Goal: Task Accomplishment & Management: Use online tool/utility

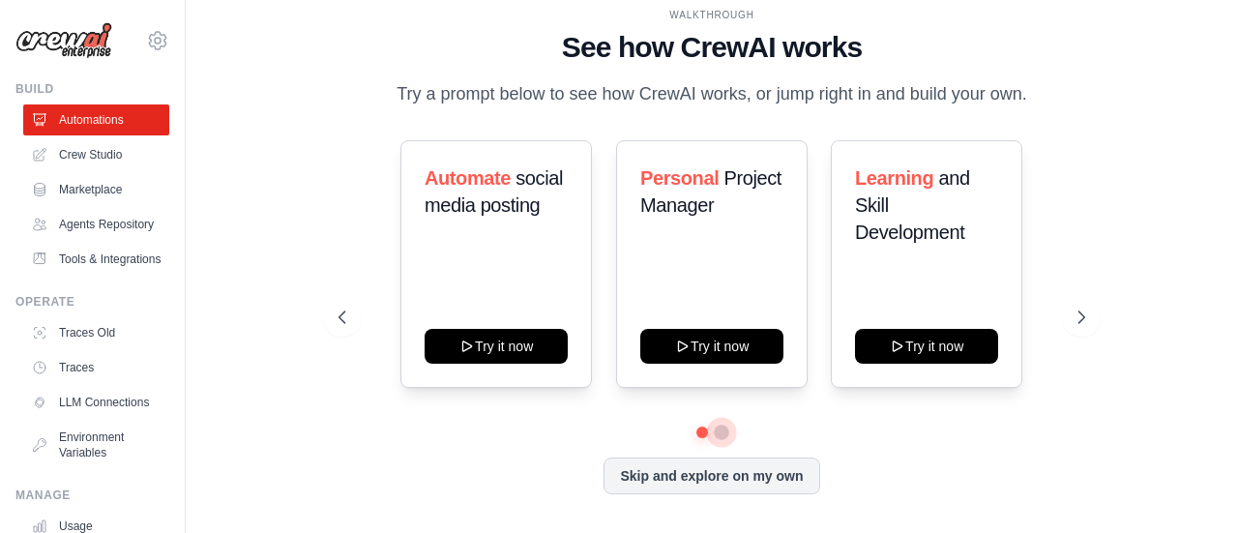
click at [723, 425] on button at bounding box center [721, 432] width 15 height 15
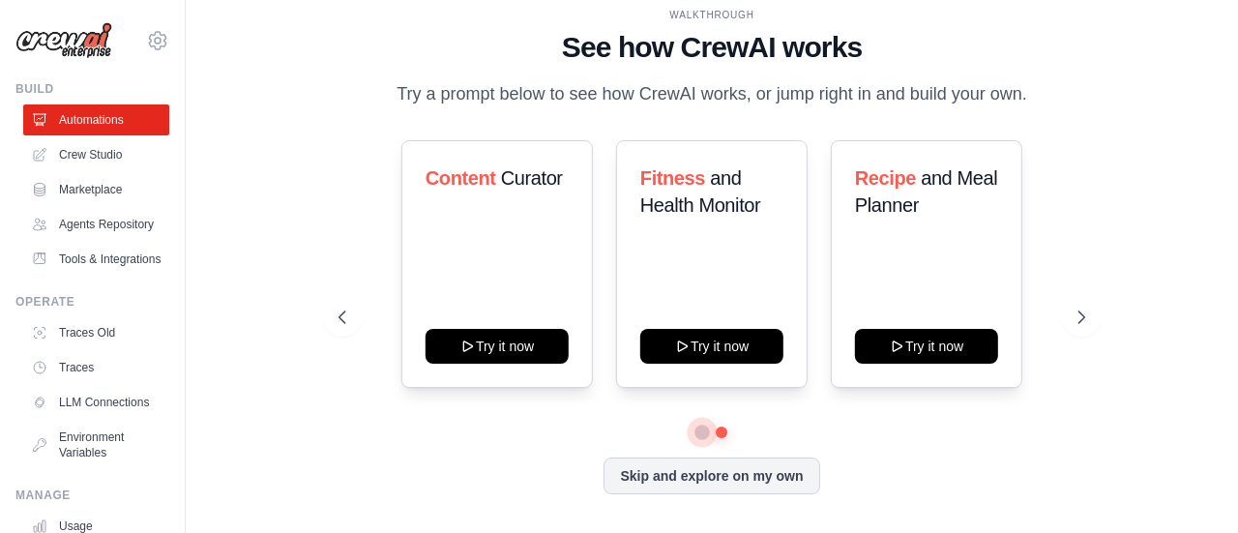
click at [695, 433] on button at bounding box center [702, 432] width 14 height 14
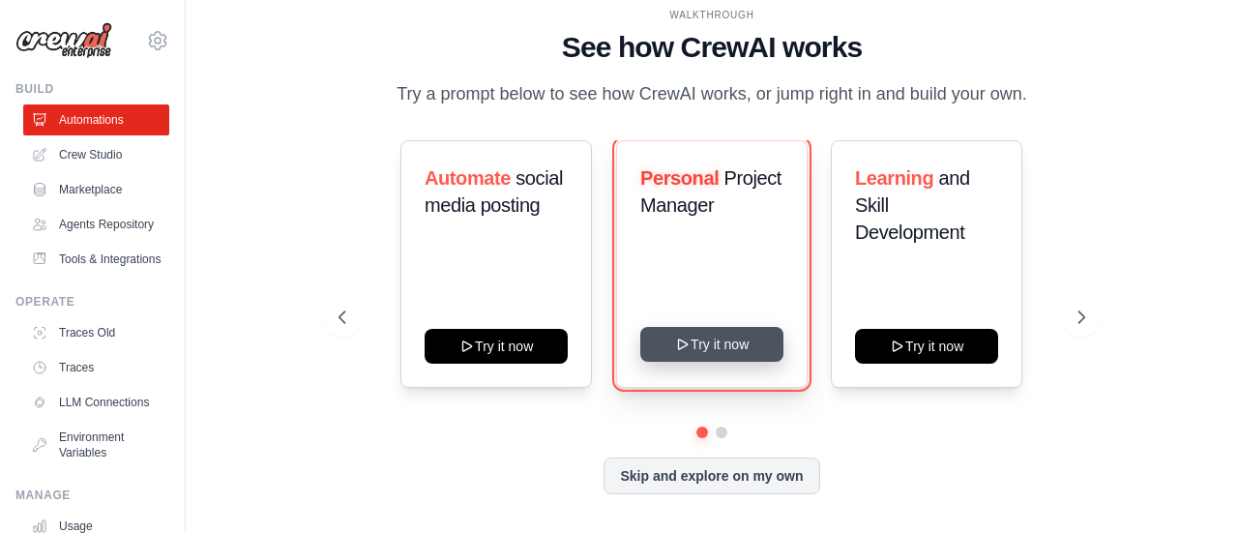
click at [710, 351] on button "Try it now" at bounding box center [711, 344] width 143 height 35
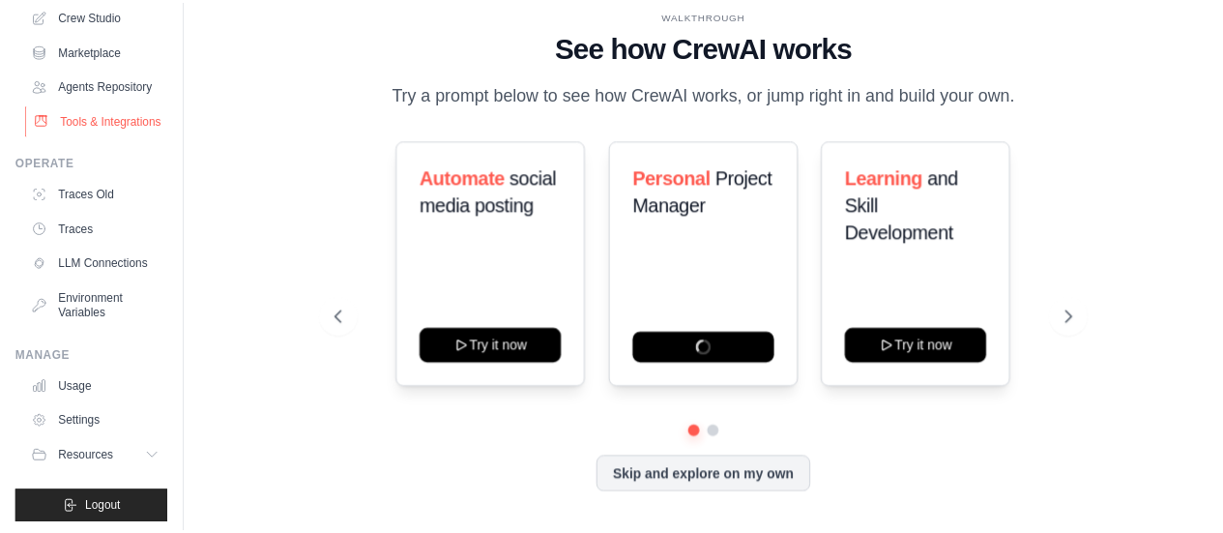
scroll to position [155, 0]
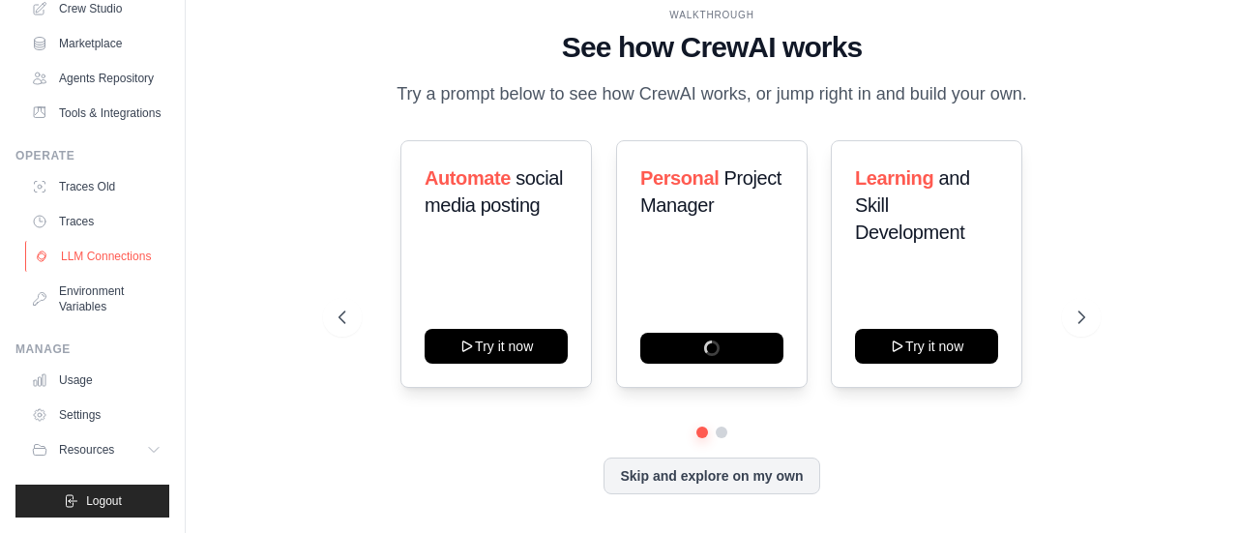
click at [99, 272] on link "LLM Connections" at bounding box center [98, 256] width 146 height 31
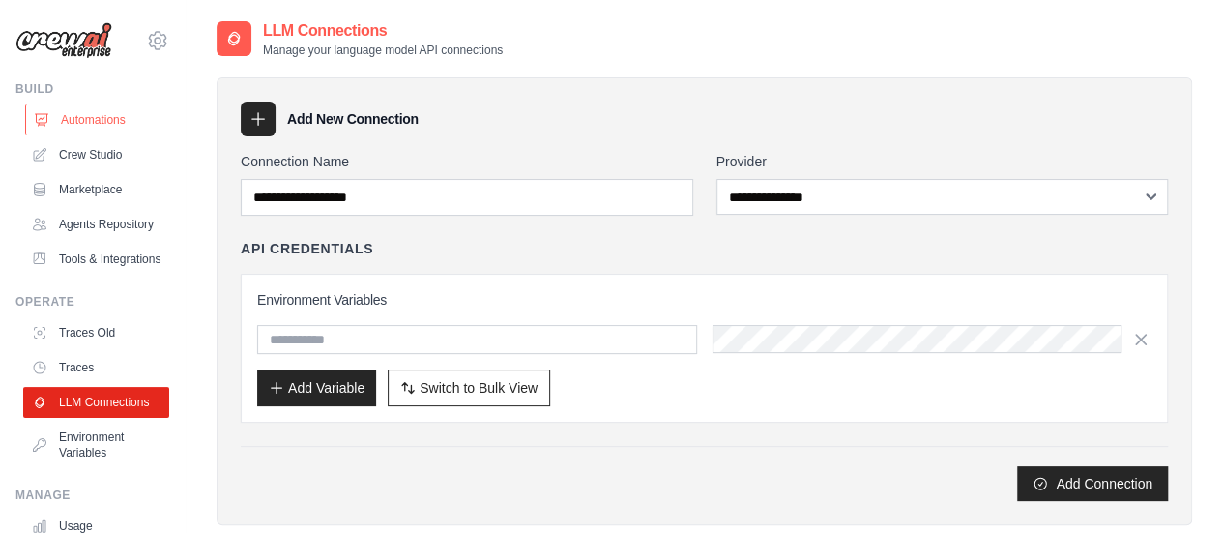
click at [93, 122] on link "Automations" at bounding box center [98, 119] width 146 height 31
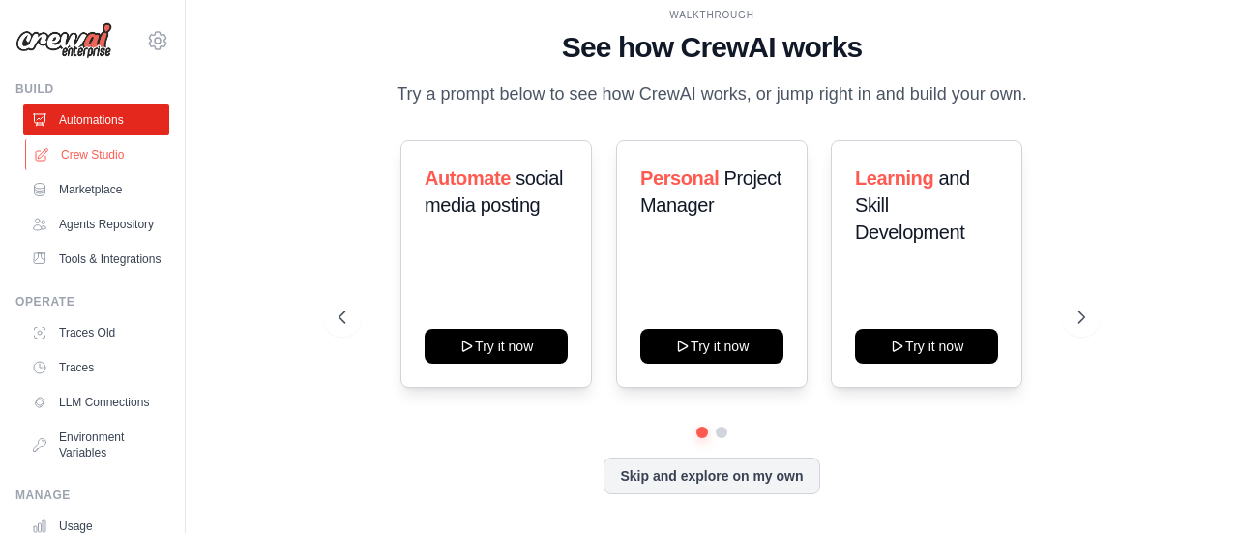
click at [97, 162] on link "Crew Studio" at bounding box center [98, 154] width 146 height 31
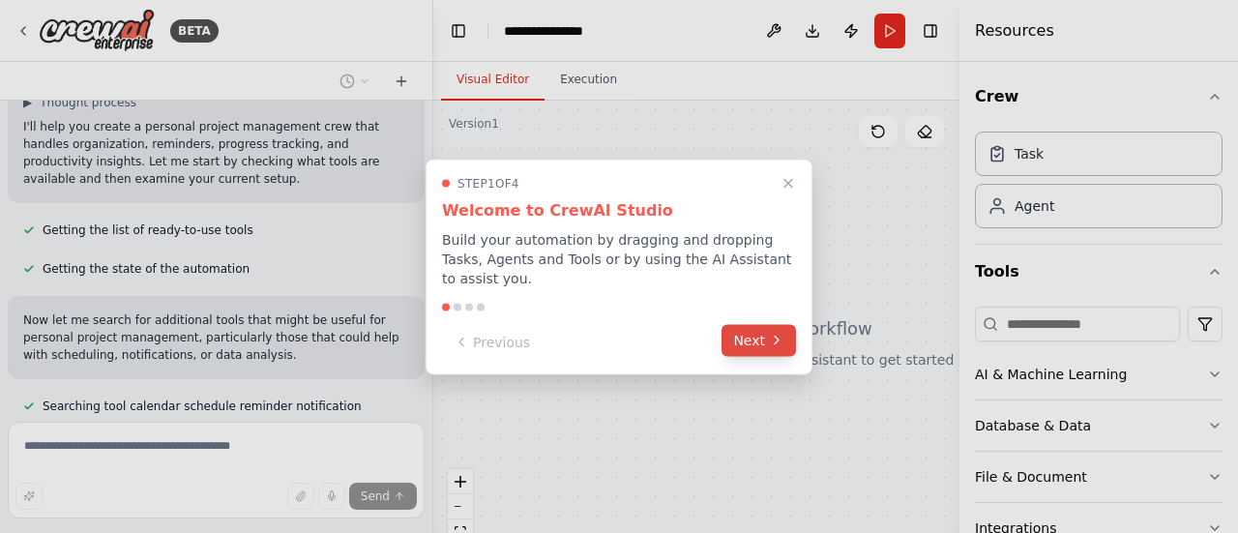
scroll to position [257, 0]
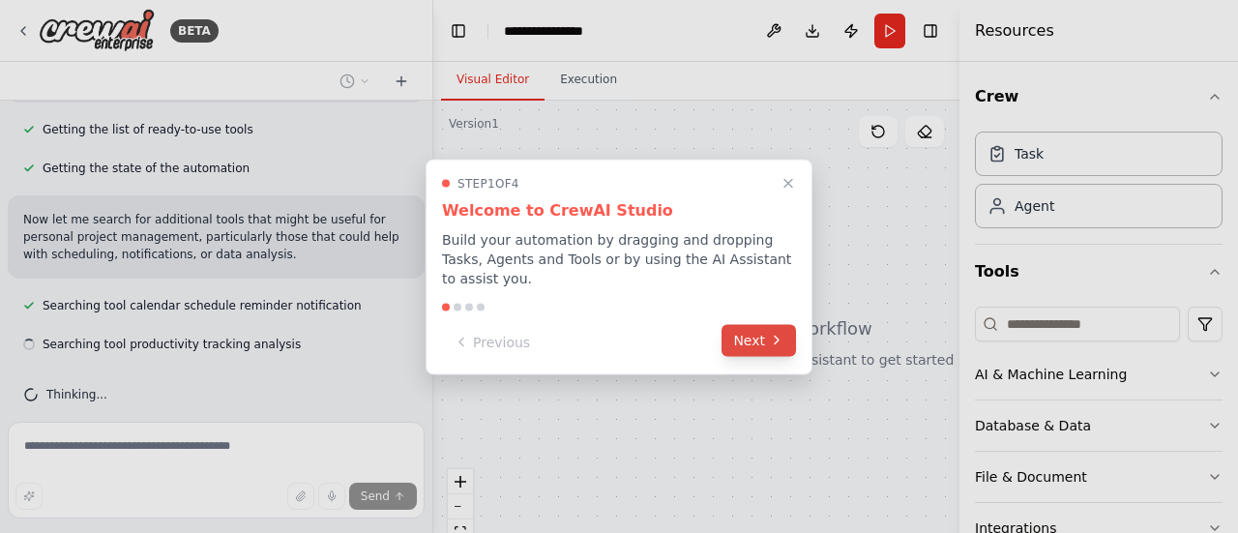
click at [779, 333] on icon at bounding box center [776, 340] width 15 height 15
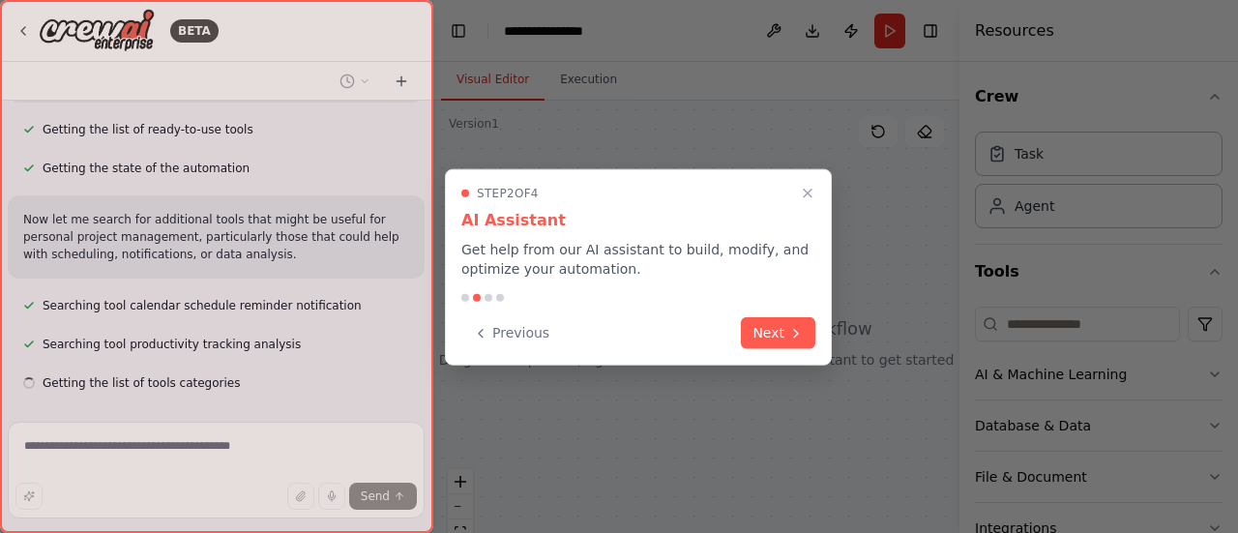
scroll to position [296, 0]
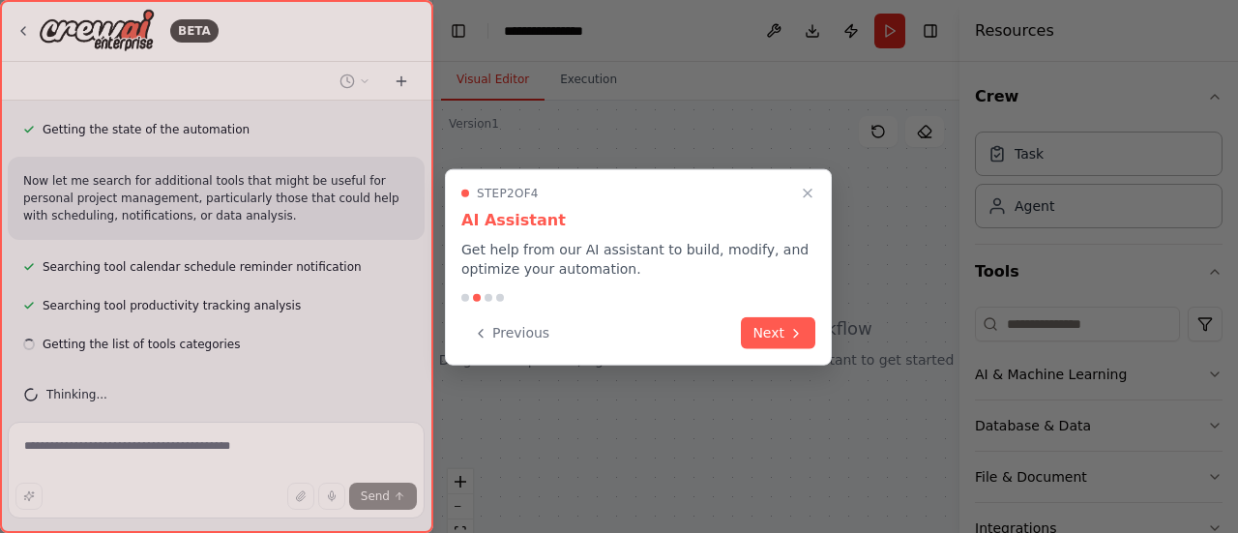
click at [779, 330] on button "Next" at bounding box center [778, 333] width 74 height 32
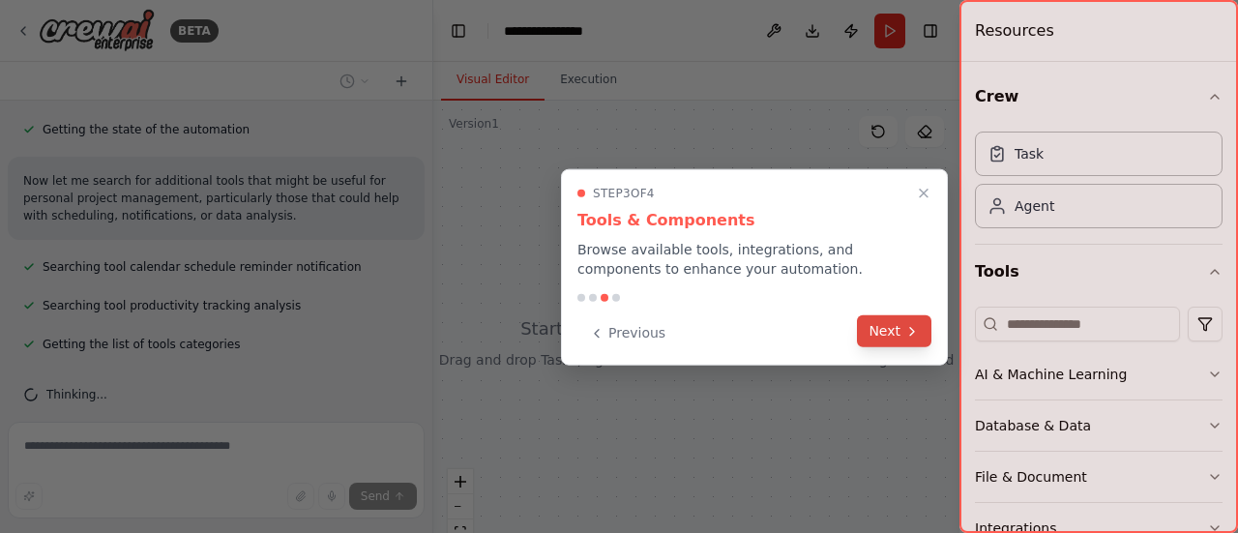
click at [887, 326] on button "Next" at bounding box center [894, 331] width 74 height 32
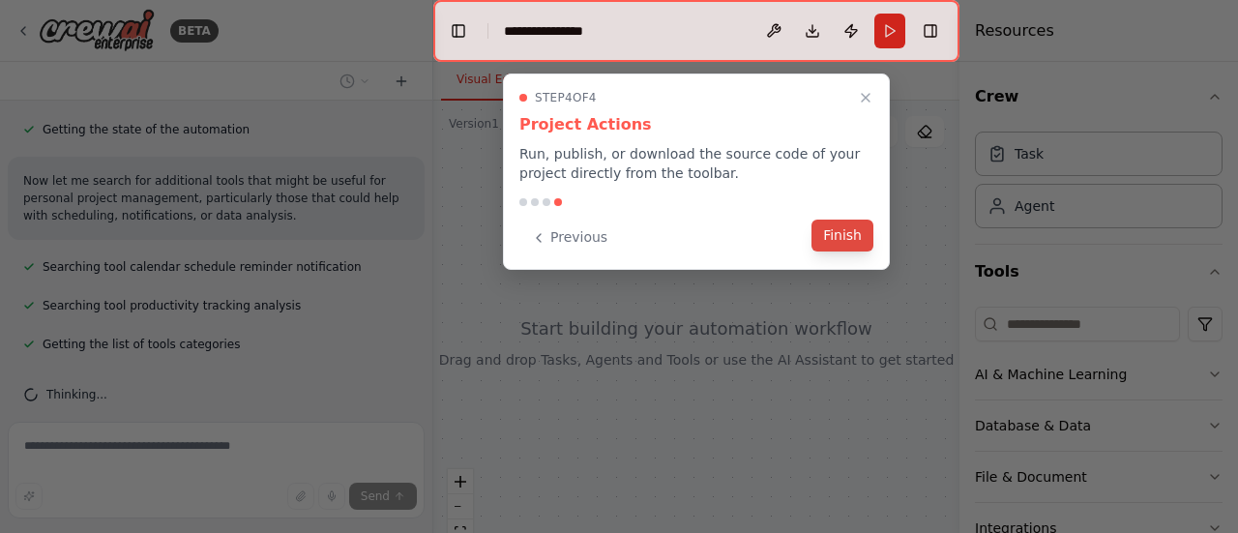
click at [856, 237] on button "Finish" at bounding box center [842, 236] width 62 height 32
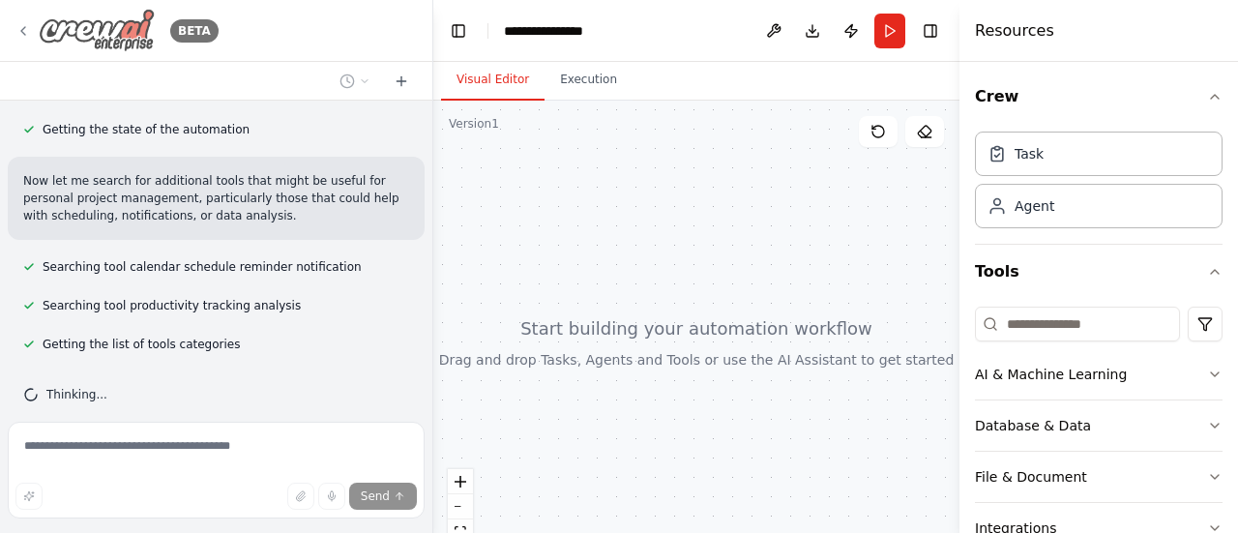
click at [31, 36] on div "BETA" at bounding box center [116, 31] width 203 height 44
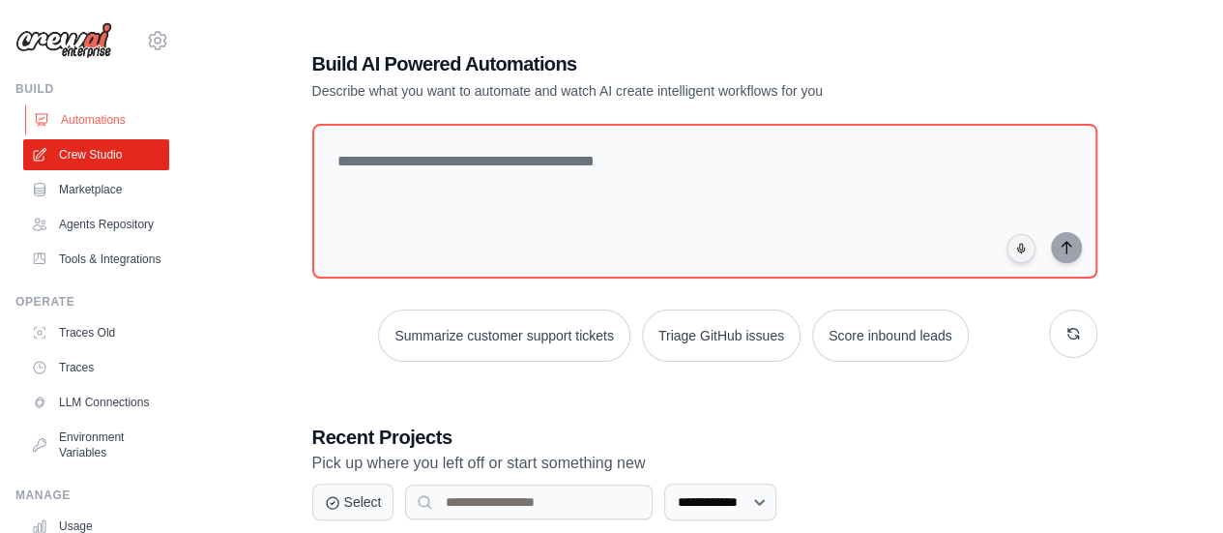
click at [87, 117] on link "Automations" at bounding box center [98, 119] width 146 height 31
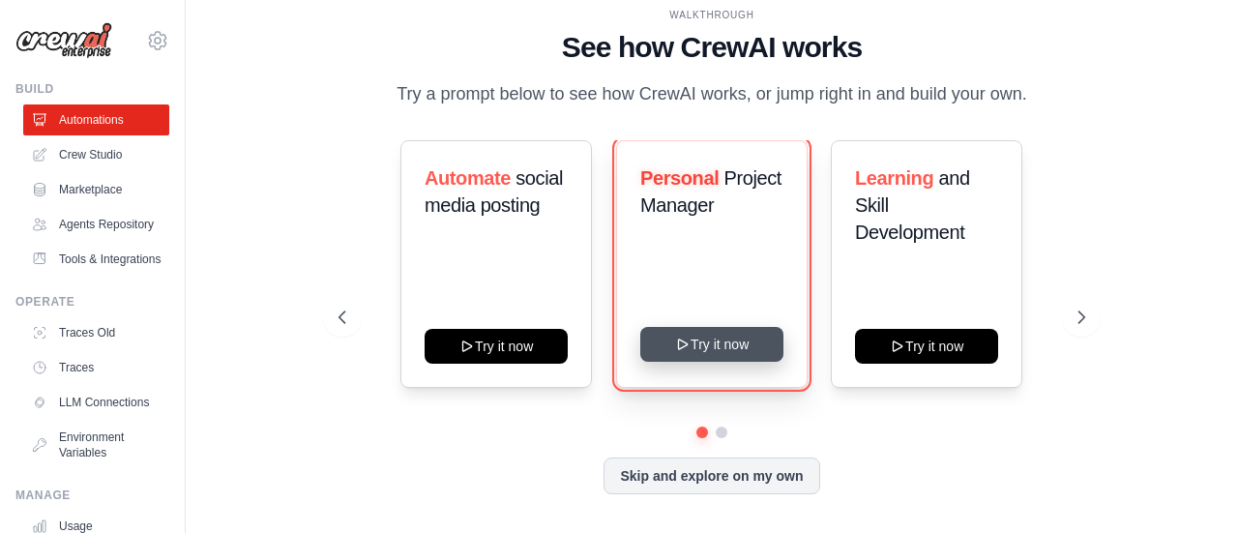
click at [729, 343] on button "Try it now" at bounding box center [711, 344] width 143 height 35
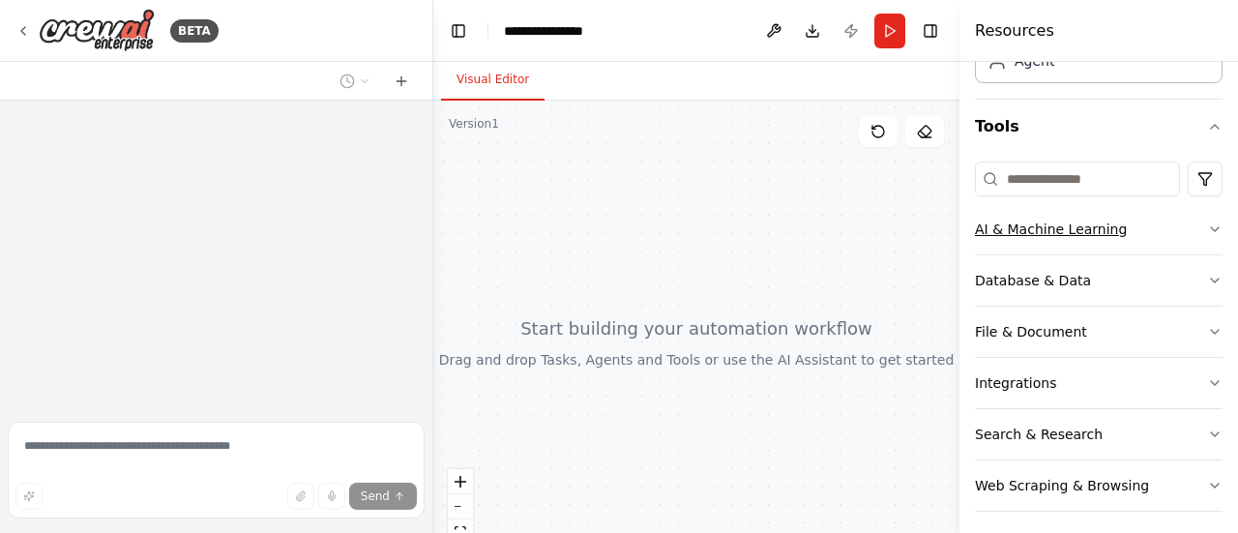
scroll to position [147, 0]
click at [1207, 231] on icon "button" at bounding box center [1214, 227] width 15 height 15
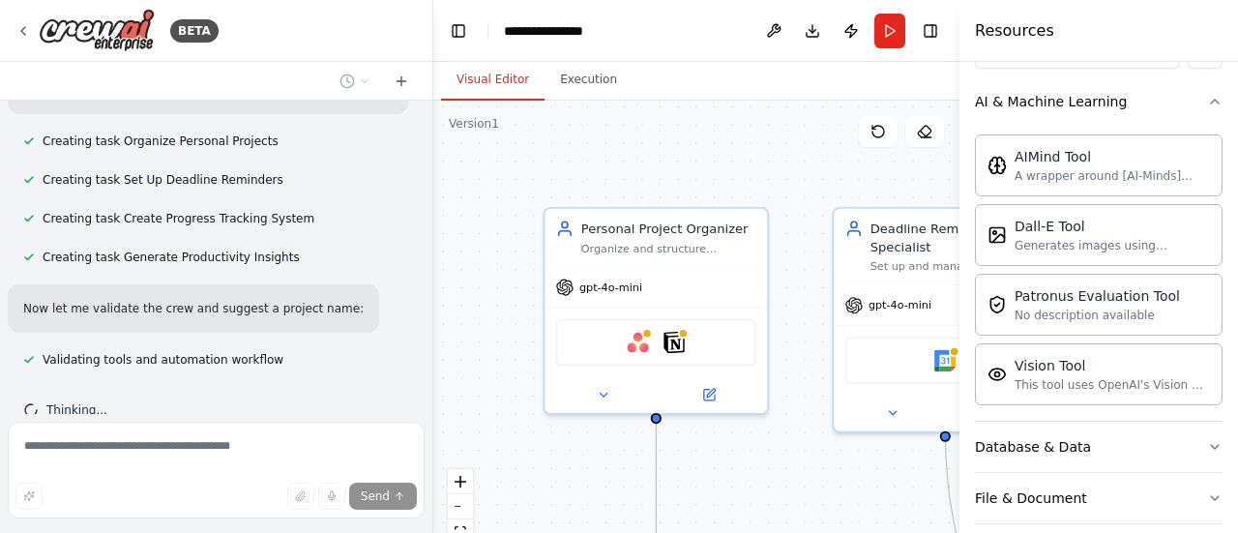
scroll to position [1348, 0]
